Goal: Task Accomplishment & Management: Use online tool/utility

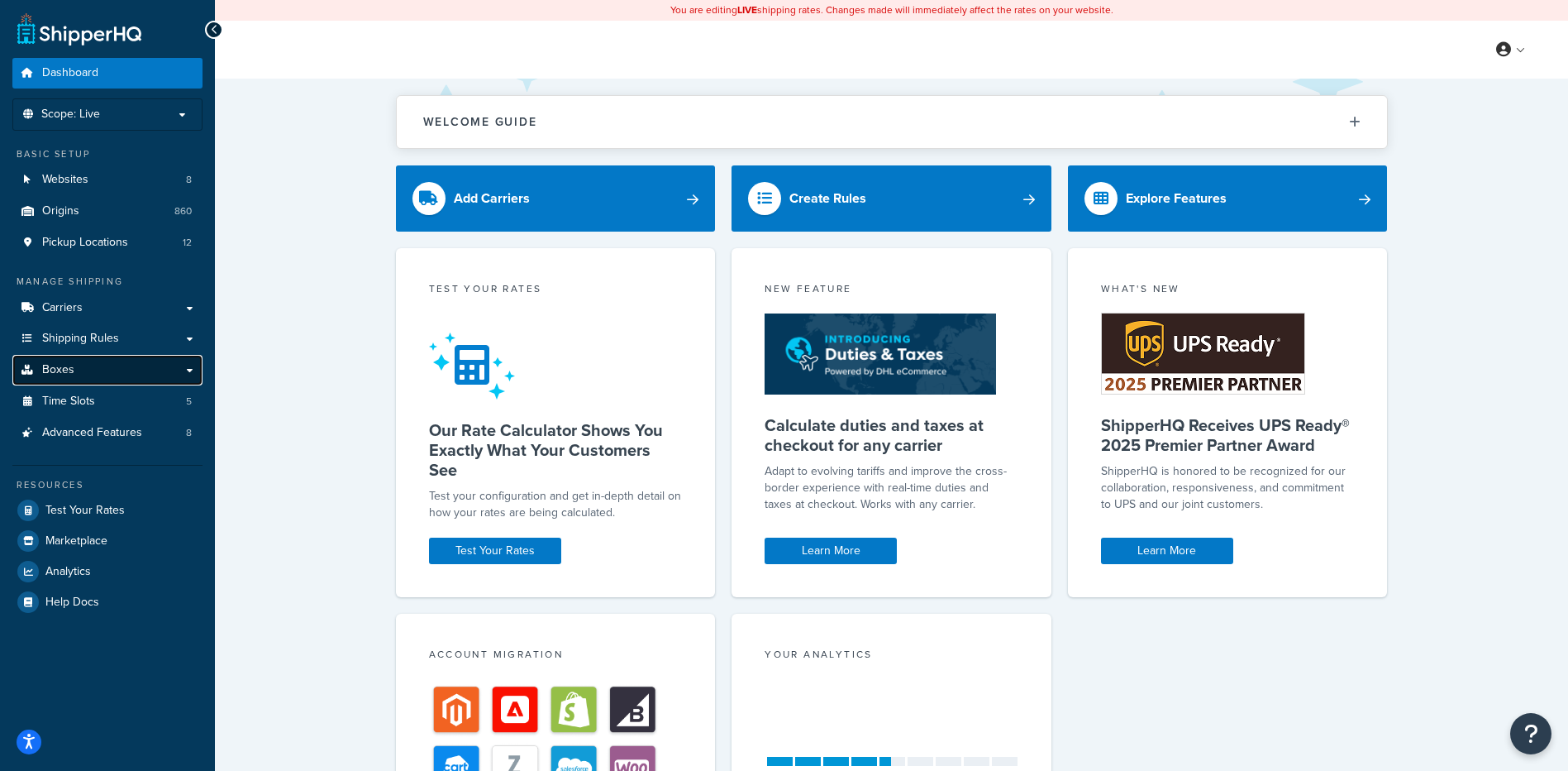
click at [92, 363] on link "Boxes" at bounding box center [107, 370] width 190 height 30
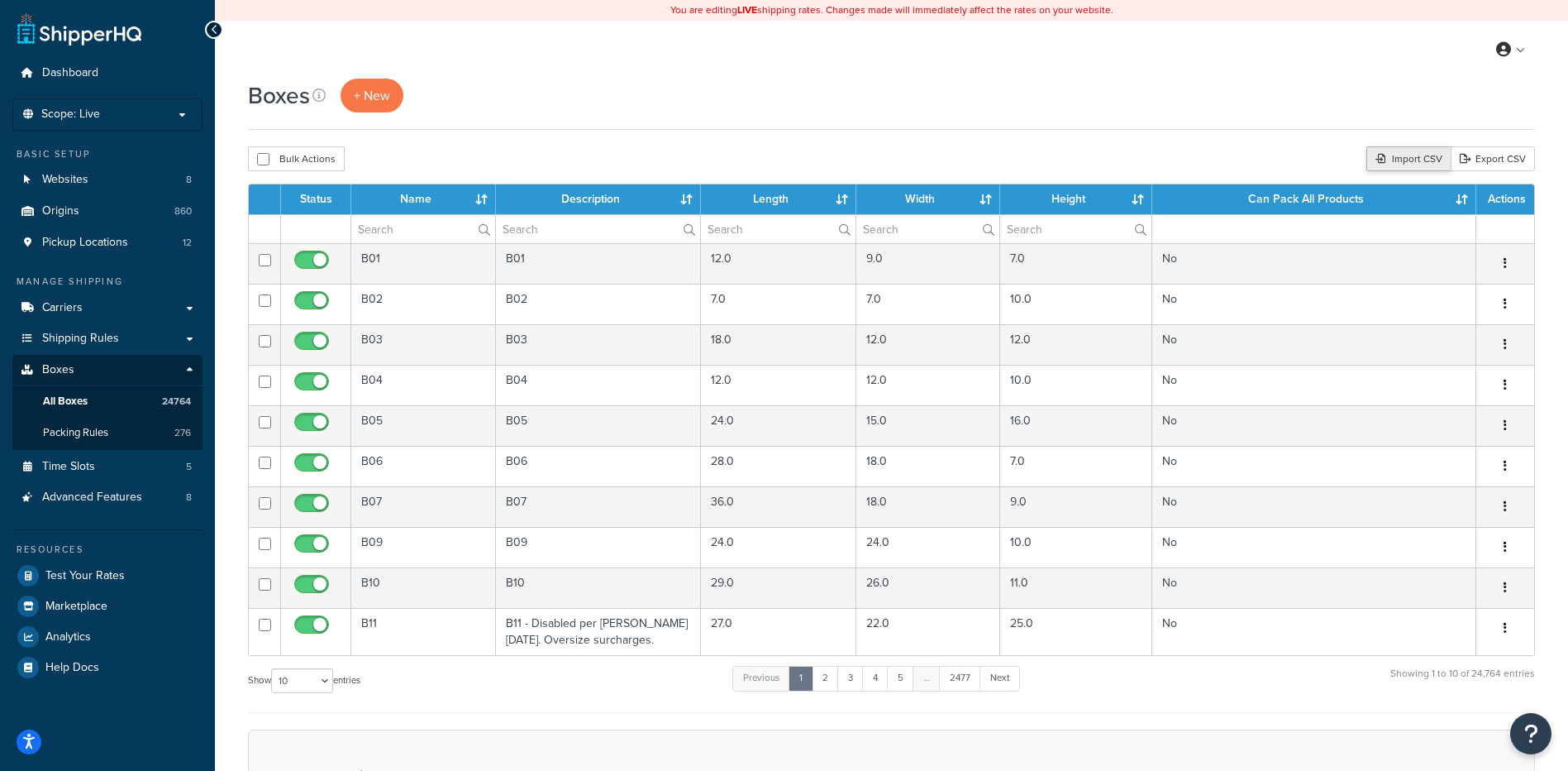
click at [1414, 155] on div "Import CSV" at bounding box center [1408, 159] width 85 height 25
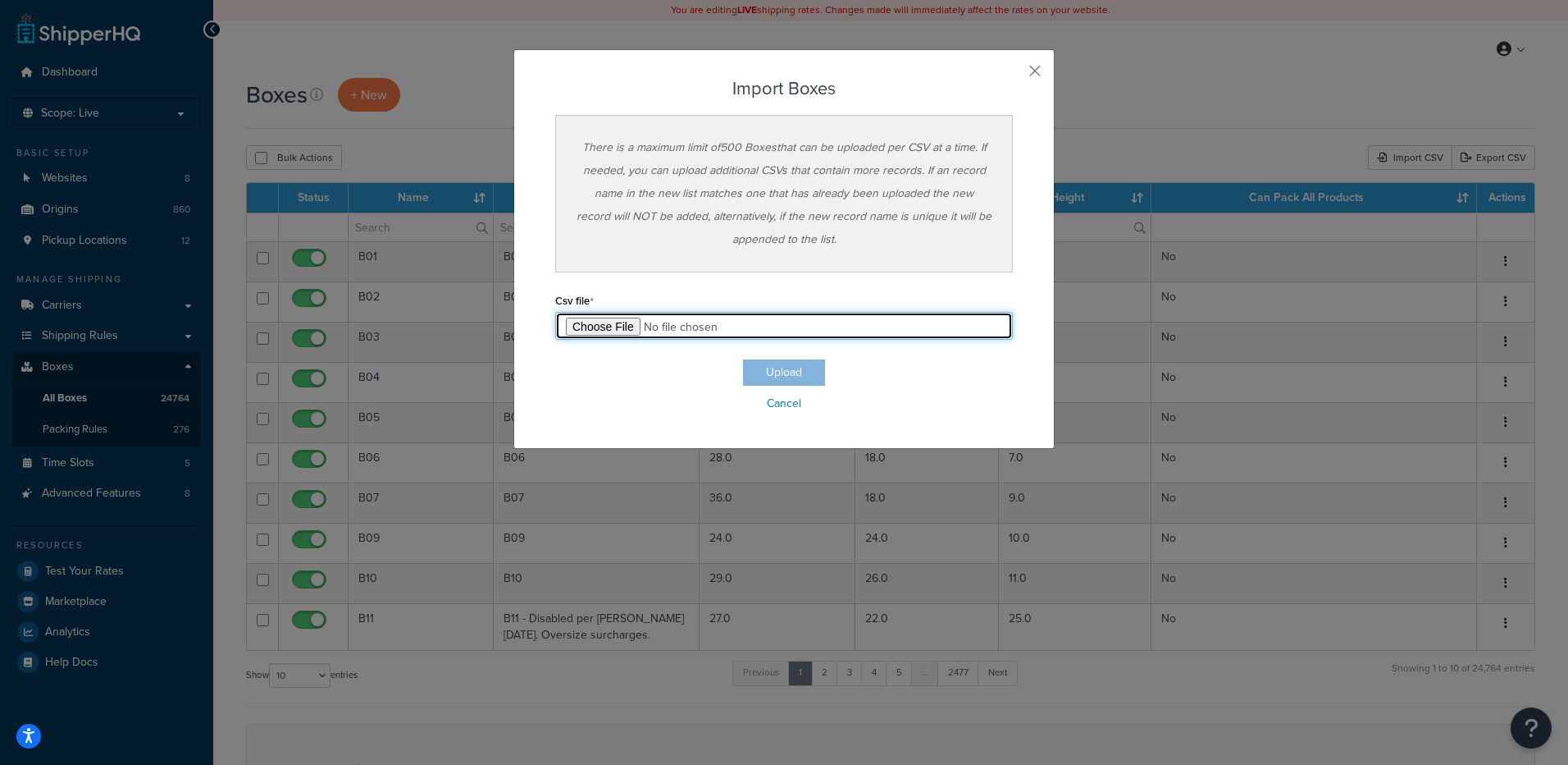
click at [585, 321] on input "file" at bounding box center [784, 326] width 457 height 28
type input "C:\fakepath\09_19_2025_box_dims.csv"
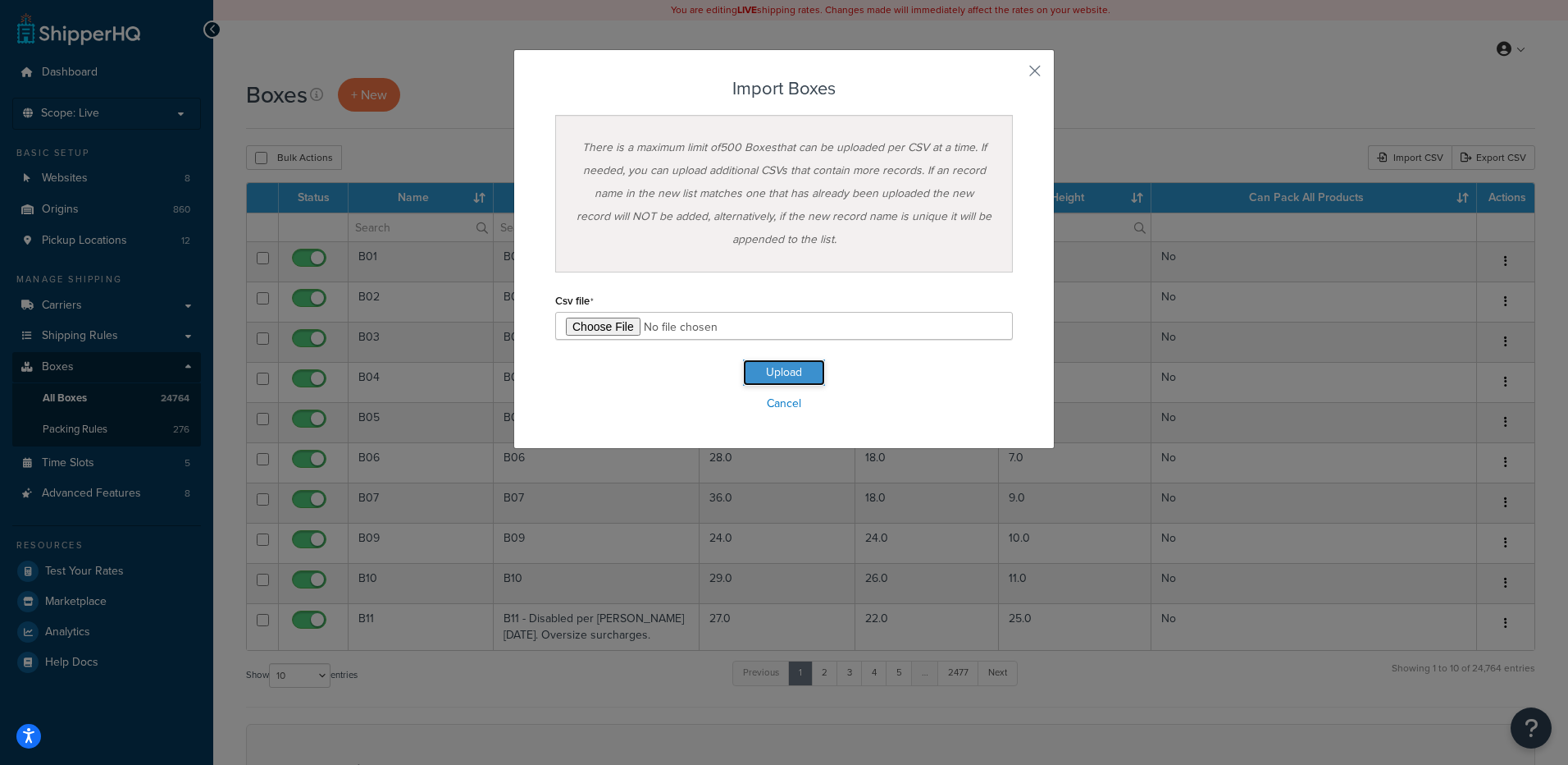
click at [776, 375] on button "Upload" at bounding box center [784, 373] width 82 height 27
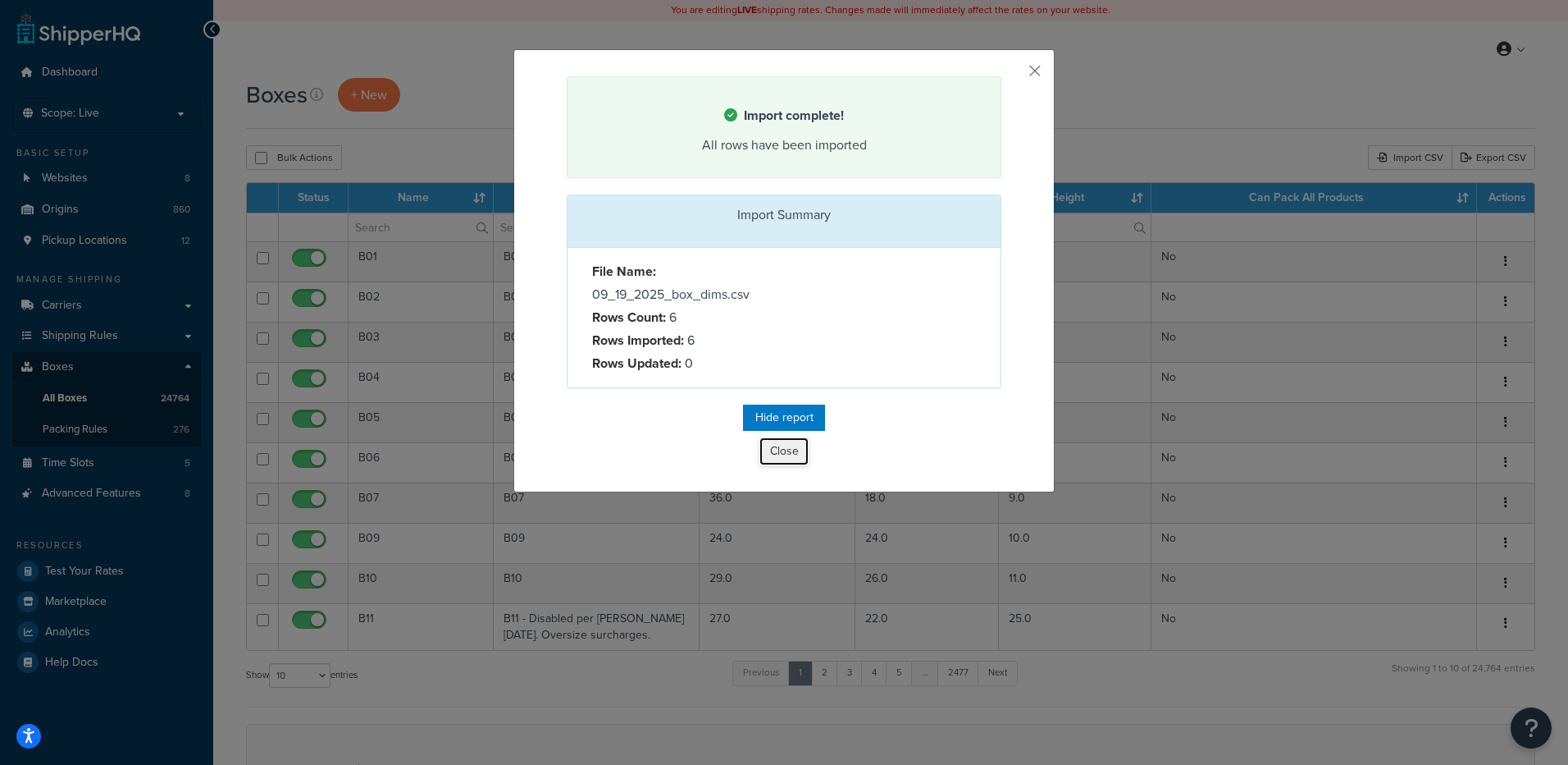
click at [769, 463] on button "Close" at bounding box center [784, 451] width 49 height 28
